Goal: Obtain resource: Obtain resource

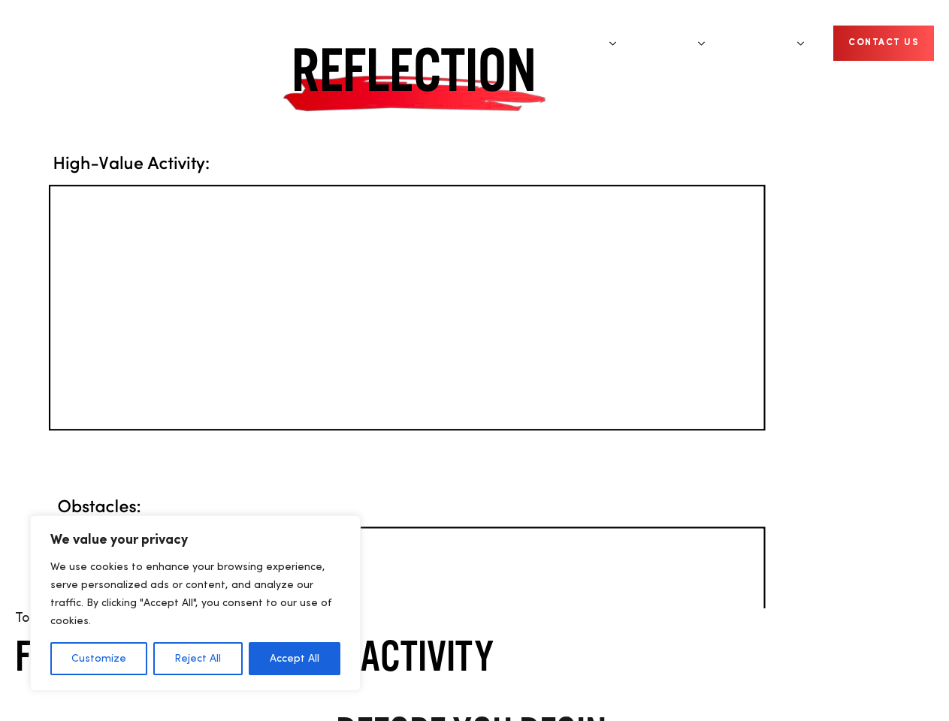
click at [474, 361] on img at bounding box center [402, 304] width 774 height 609
click at [98, 659] on button "Customize" at bounding box center [98, 658] width 97 height 33
click at [0, 0] on div at bounding box center [0, 0] width 0 height 0
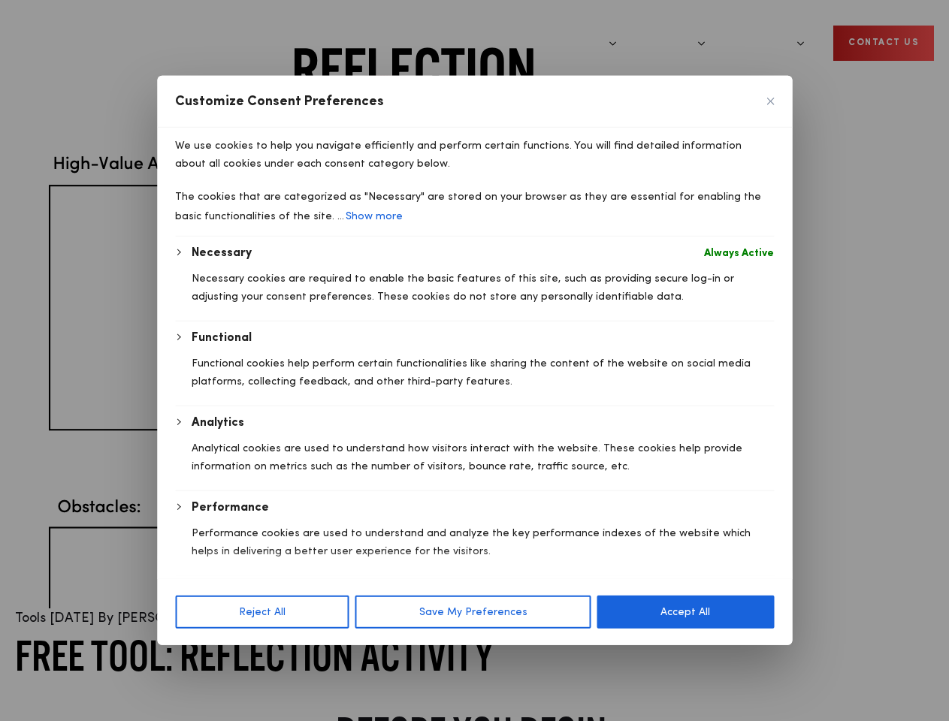
click at [295, 321] on div "Necessary Always Active Necessary cookies are required to enable the basic feat…" at bounding box center [483, 282] width 582 height 77
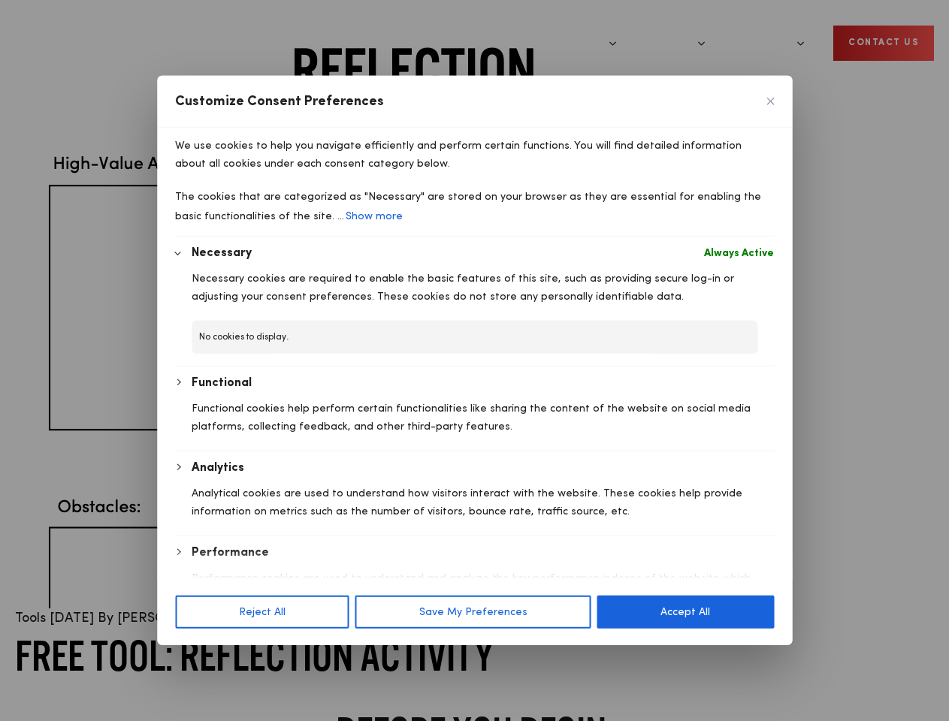
click at [642, 30] on div at bounding box center [474, 360] width 949 height 721
click at [789, 30] on div at bounding box center [474, 360] width 949 height 721
